Goal: Task Accomplishment & Management: Manage account settings

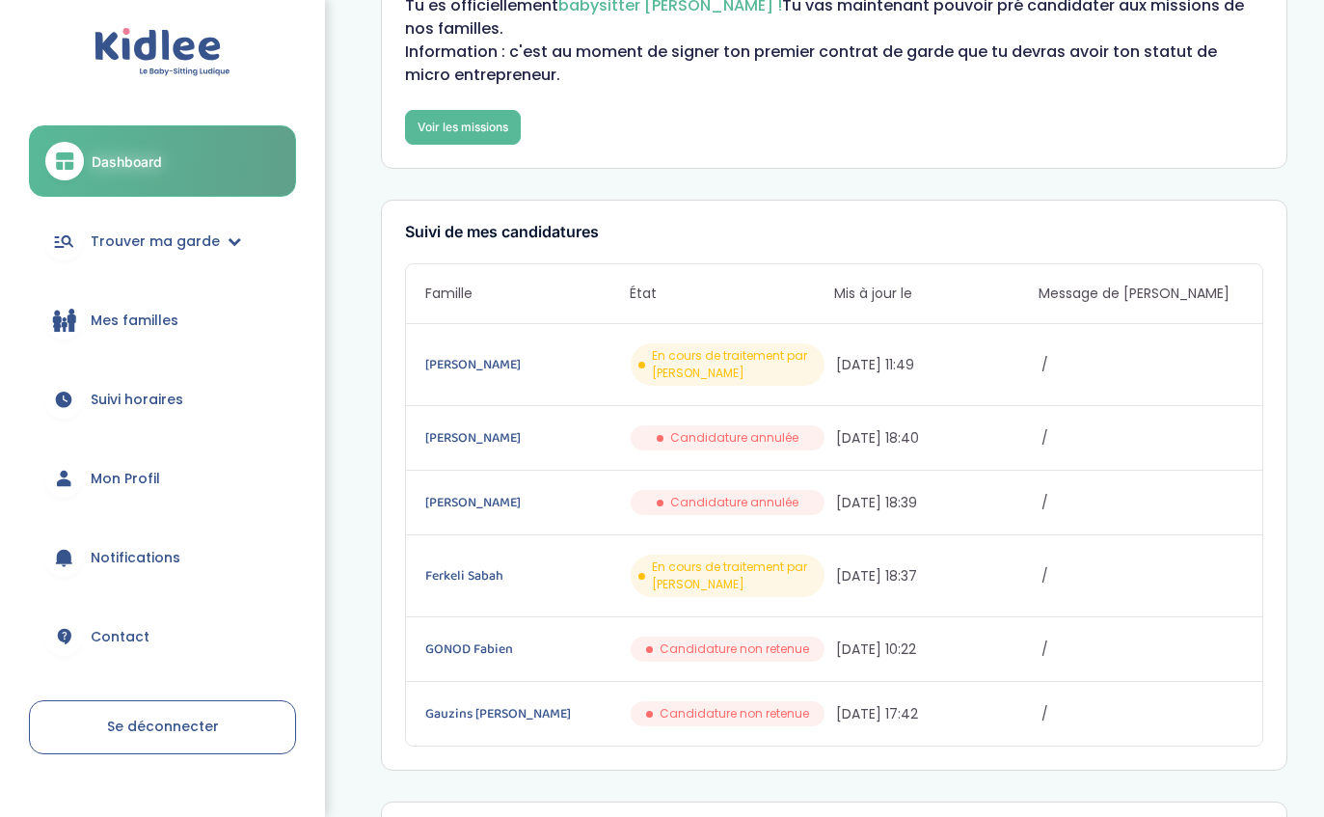
scroll to position [114, 0]
click at [458, 374] on link "Bretillot Laurène" at bounding box center [526, 364] width 202 height 21
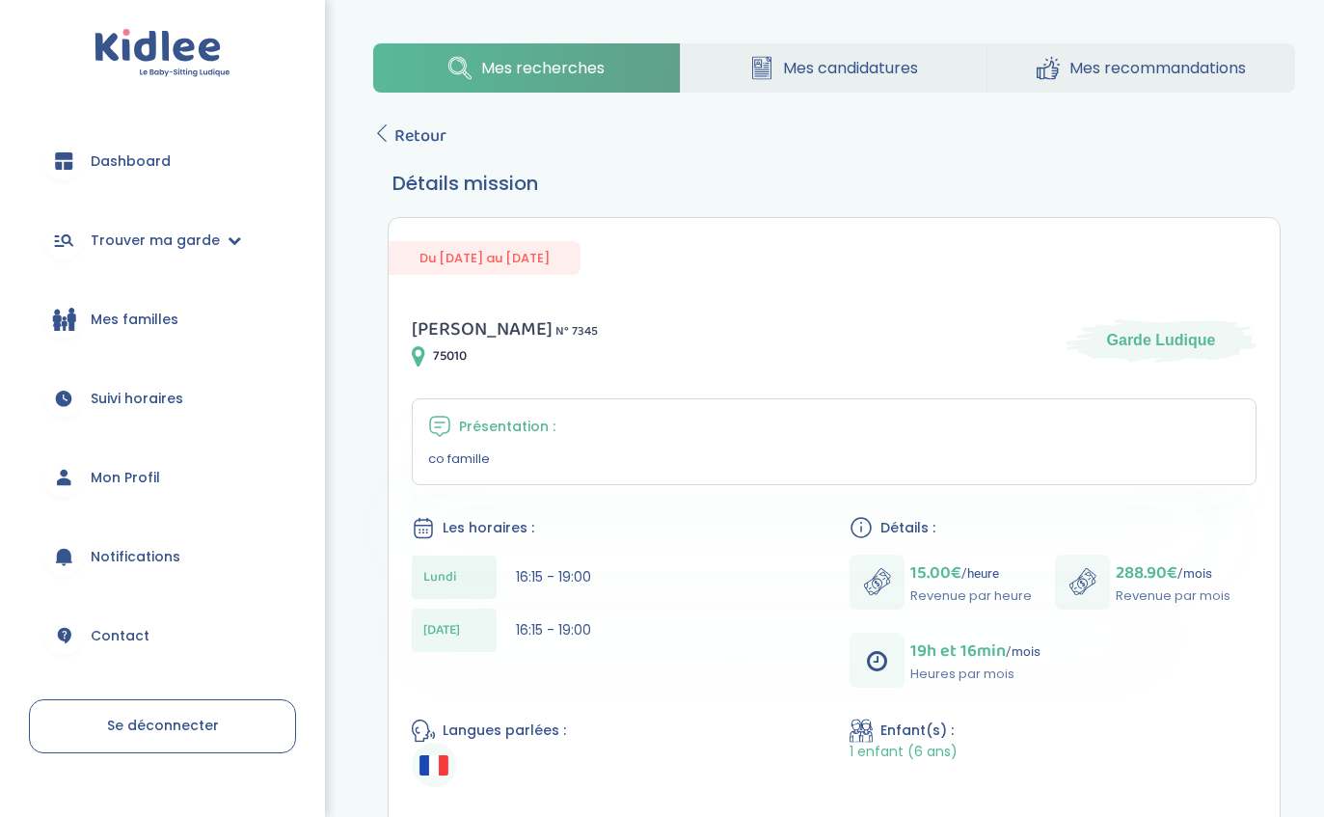
click at [823, 63] on span "Mes candidatures" at bounding box center [850, 68] width 135 height 24
